Goal: Information Seeking & Learning: Learn about a topic

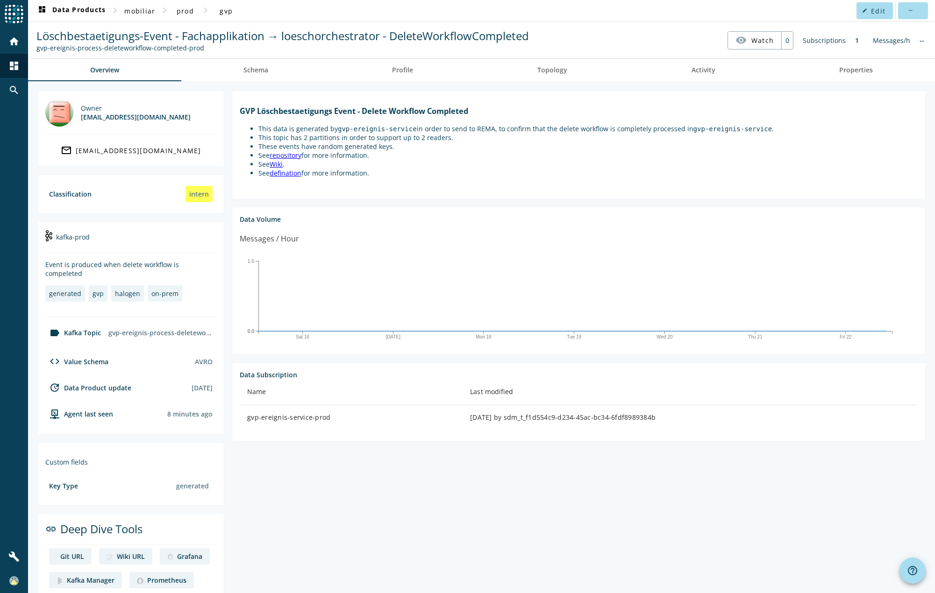
drag, startPoint x: 340, startPoint y: 418, endPoint x: 243, endPoint y: 425, distance: 97.4
click at [243, 425] on td "gvp-ereignis-service-prod" at bounding box center [351, 418] width 223 height 24
copy div "gvp-ereignis-service-prod"
click at [256, 78] on span "Schema" at bounding box center [255, 70] width 25 height 22
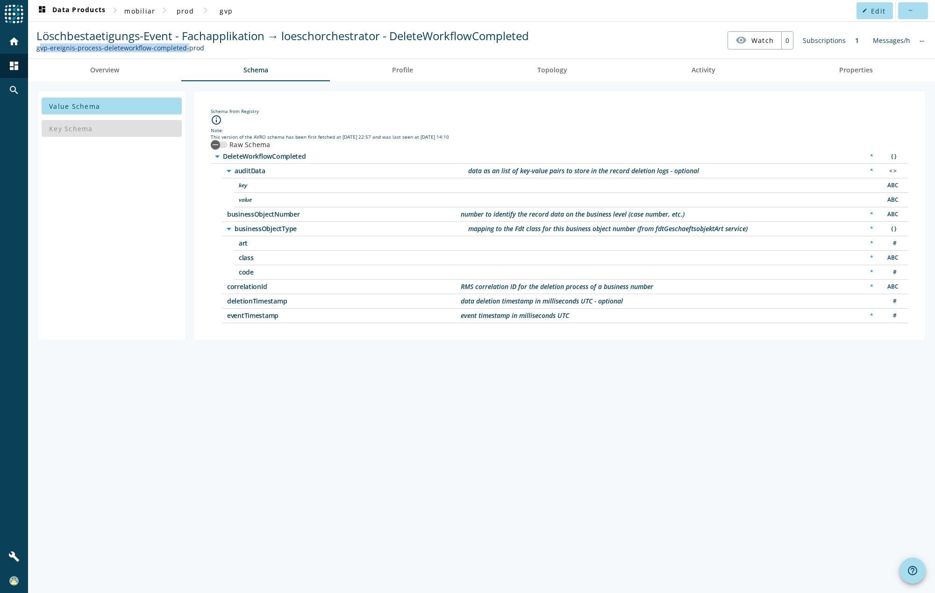
drag, startPoint x: 35, startPoint y: 46, endPoint x: 181, endPoint y: 43, distance: 146.7
click at [181, 43] on div "Löschbestaetigungs-Event - Fachapplikation → loeschorchestrator - DeleteWorkflo…" at bounding box center [282, 40] width 497 height 24
copy div "gvp-ereignis-process-deleteworkflow-completed"
